Goal: Task Accomplishment & Management: Use online tool/utility

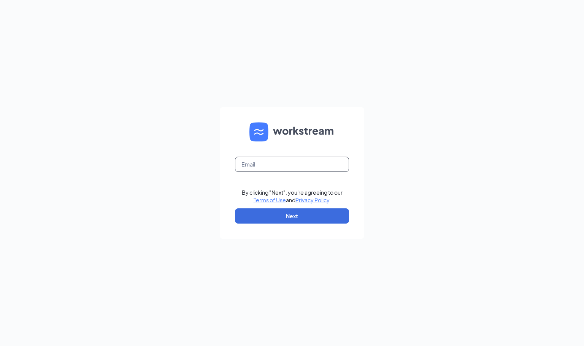
click at [272, 165] on input "text" at bounding box center [292, 164] width 114 height 15
type input "msj@bumsinc.com"
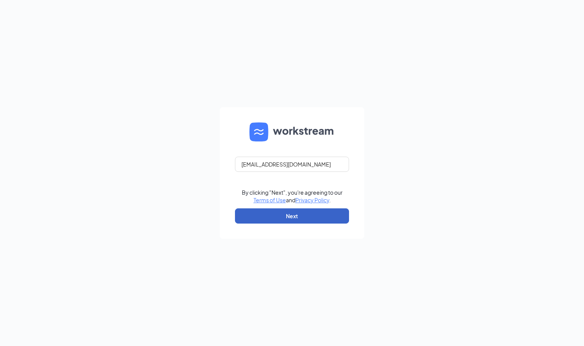
click at [279, 214] on button "Next" at bounding box center [292, 215] width 114 height 15
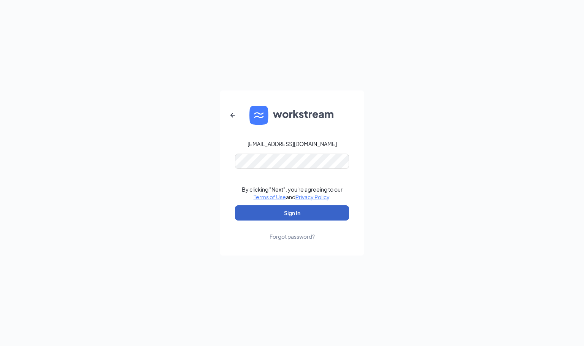
click at [300, 208] on button "Sign In" at bounding box center [292, 212] width 114 height 15
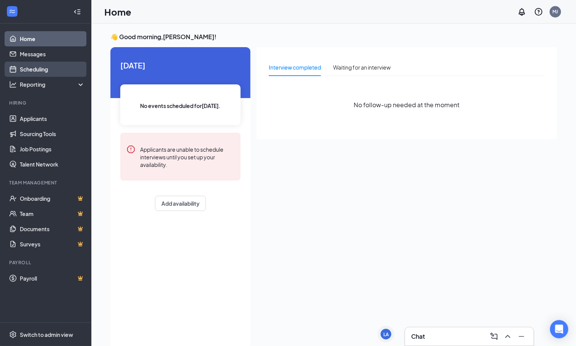
click at [28, 68] on link "Scheduling" at bounding box center [52, 69] width 65 height 15
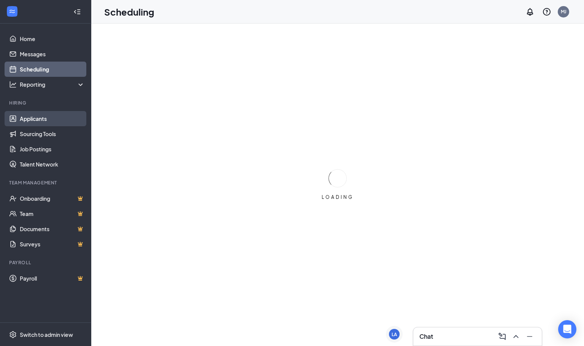
click at [32, 122] on link "Applicants" at bounding box center [52, 118] width 65 height 15
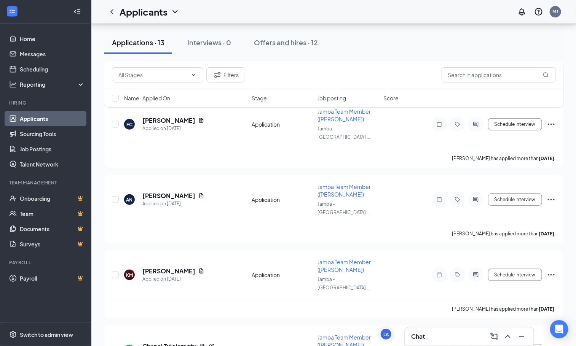
scroll to position [81, 0]
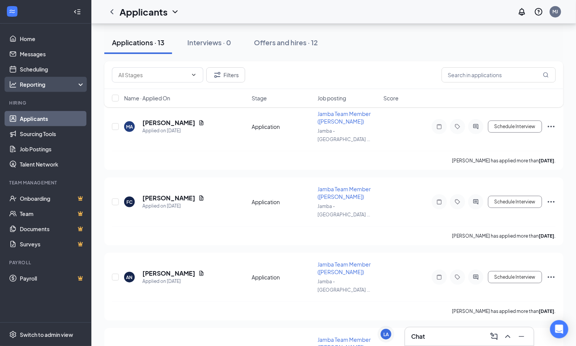
click at [34, 82] on div "Reporting" at bounding box center [52, 85] width 65 height 8
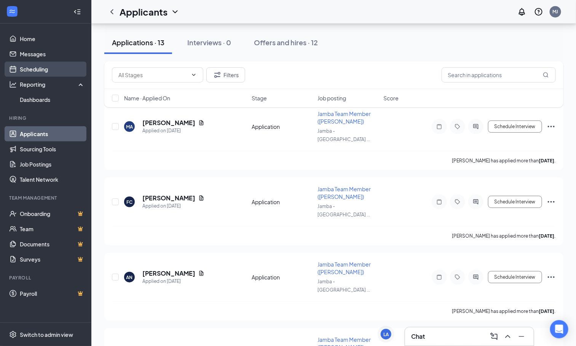
click at [40, 68] on link "Scheduling" at bounding box center [52, 69] width 65 height 15
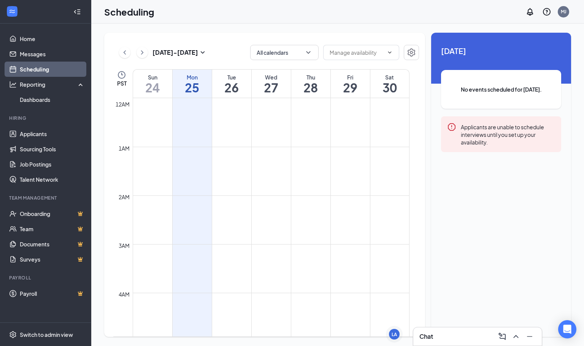
scroll to position [374, 0]
